Goal: Task Accomplishment & Management: Use online tool/utility

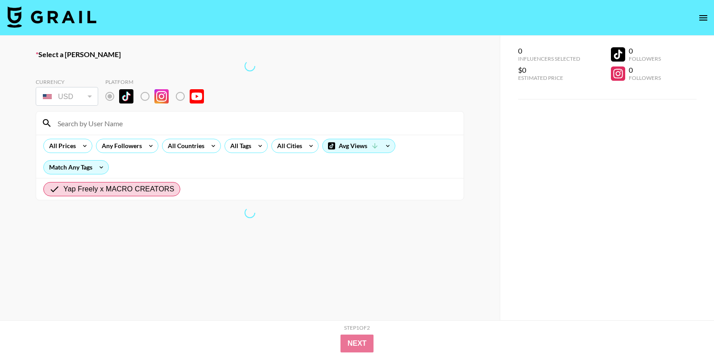
radio input "true"
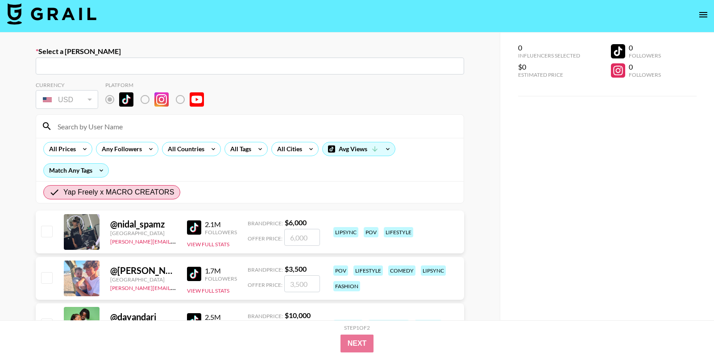
scroll to position [4, 0]
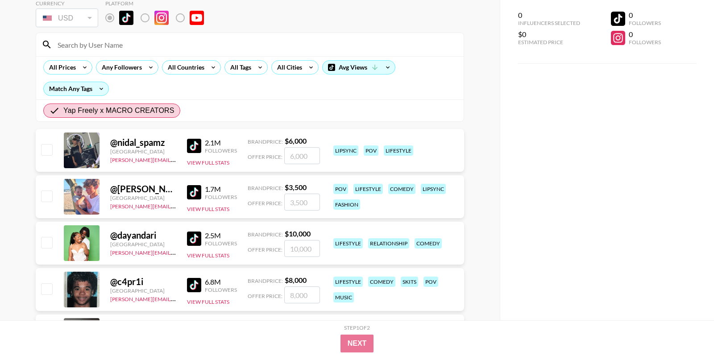
scroll to position [96, 0]
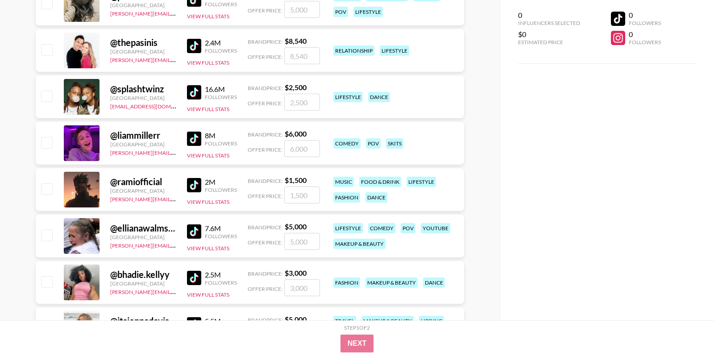
scroll to position [930, 0]
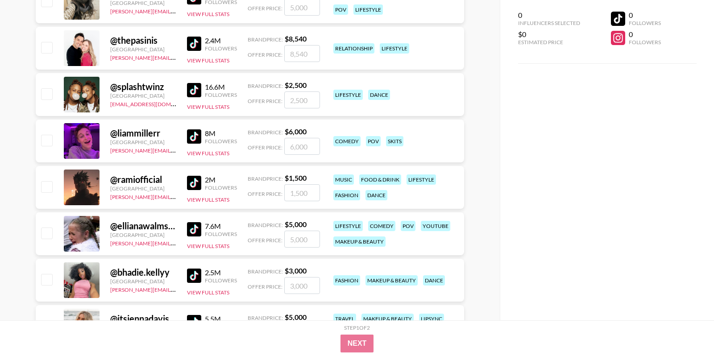
click at [196, 229] on img at bounding box center [194, 229] width 14 height 14
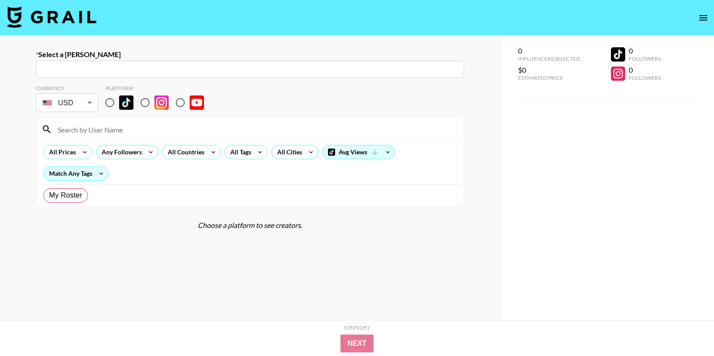
click at [417, 133] on input at bounding box center [255, 129] width 406 height 14
click at [405, 88] on div "Currency USD USD ​ Platform" at bounding box center [250, 99] width 429 height 29
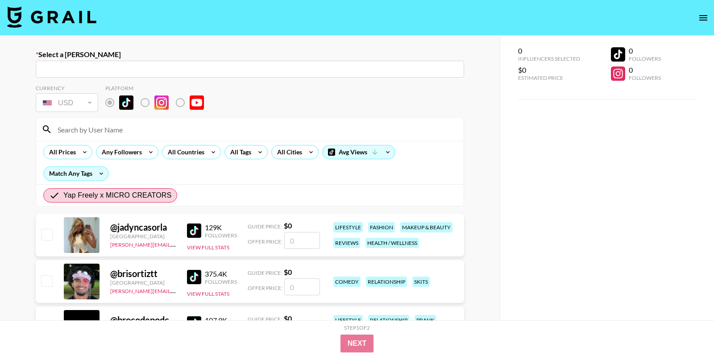
radio input "true"
